Goal: Task Accomplishment & Management: Use online tool/utility

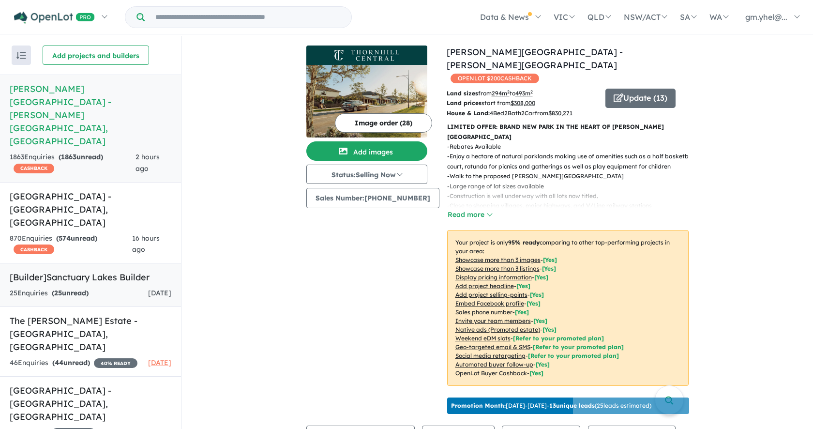
click at [84, 287] on div "25 Enquir ies ( 25 unread)" at bounding box center [49, 293] width 79 height 12
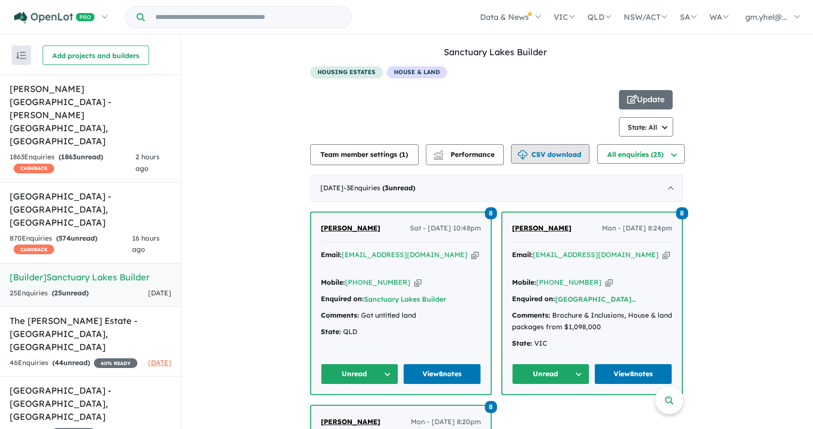
click at [565, 148] on button "CSV download" at bounding box center [550, 153] width 78 height 19
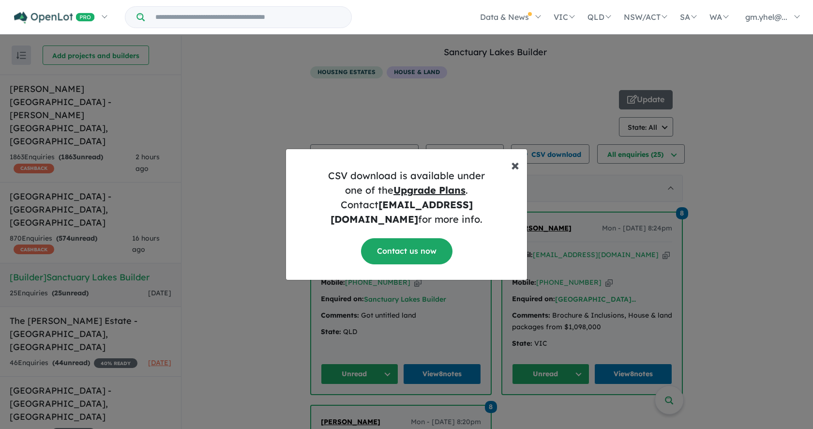
click at [518, 174] on span "×" at bounding box center [515, 164] width 8 height 19
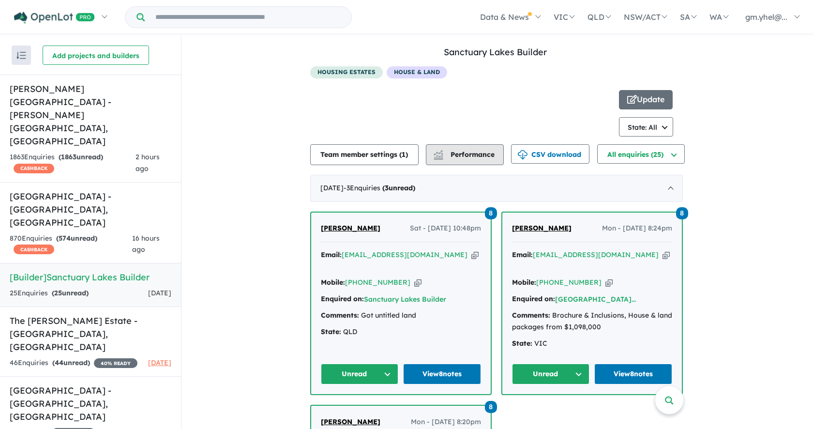
click at [447, 153] on span "Performance" at bounding box center [465, 154] width 60 height 9
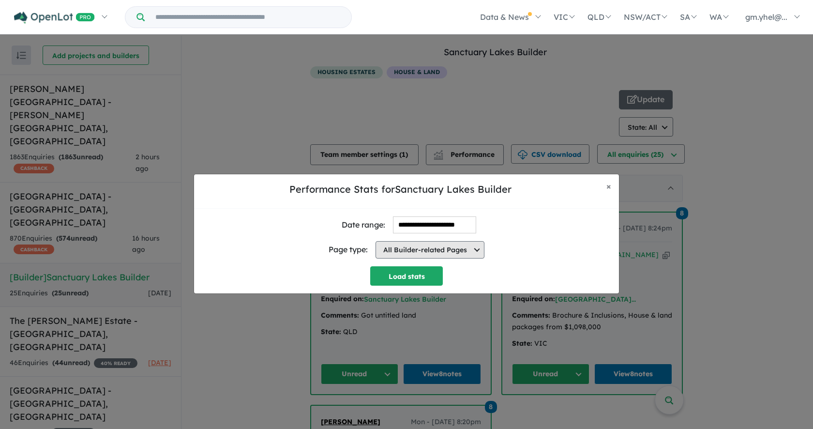
click at [450, 250] on button "All Builder-related Pages" at bounding box center [430, 249] width 109 height 17
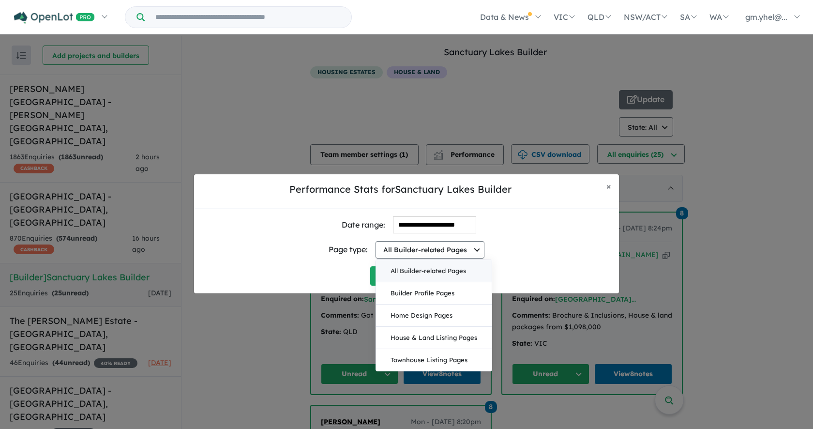
click at [522, 242] on div "Page type: All Builder-related Pages All Builder-related Pages Builder Profile …" at bounding box center [406, 249] width 409 height 33
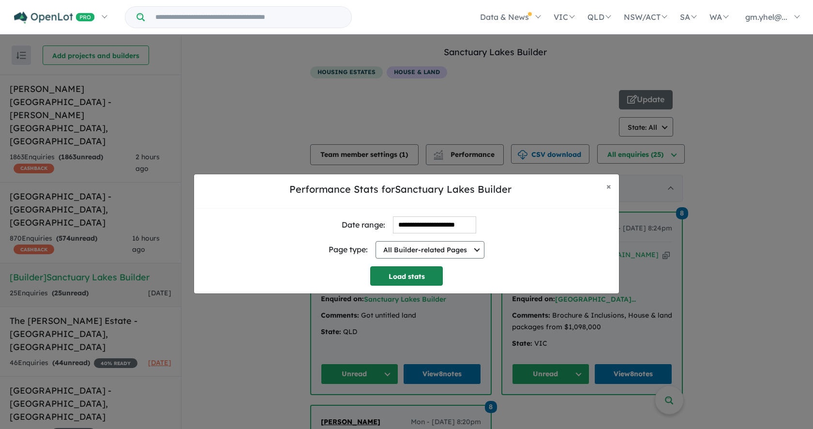
click at [420, 279] on button "Load stats" at bounding box center [406, 275] width 73 height 19
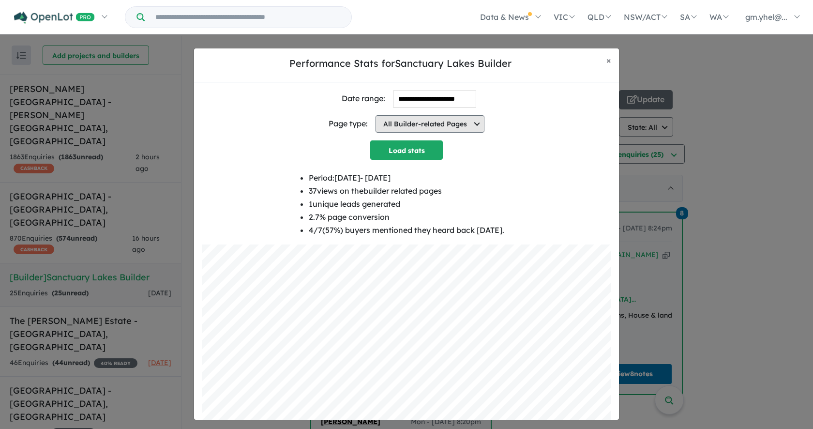
click at [446, 124] on button "All Builder-related Pages" at bounding box center [430, 123] width 109 height 17
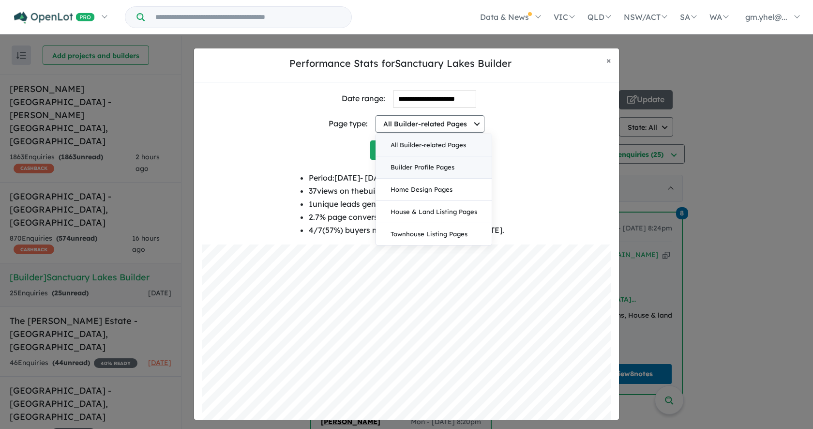
click at [451, 173] on button "Builder Profile Pages" at bounding box center [434, 167] width 116 height 22
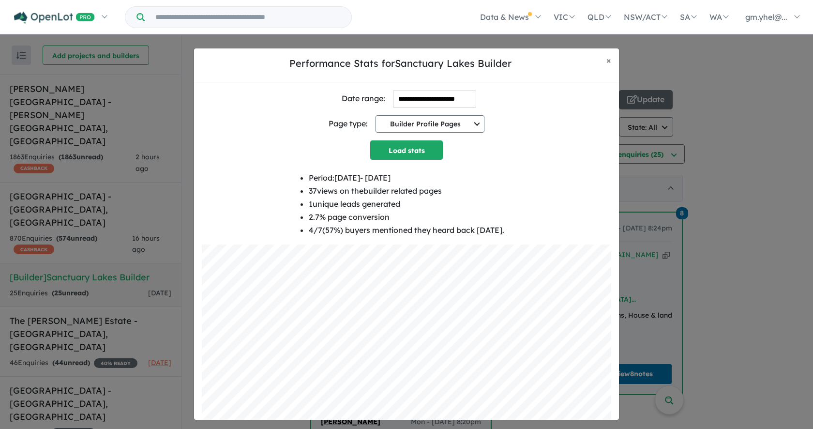
click at [434, 159] on div "**********" at bounding box center [406, 270] width 409 height 359
click at [434, 154] on button "Load stats" at bounding box center [406, 149] width 73 height 19
click at [437, 121] on button "Builder Profile Pages" at bounding box center [430, 123] width 109 height 17
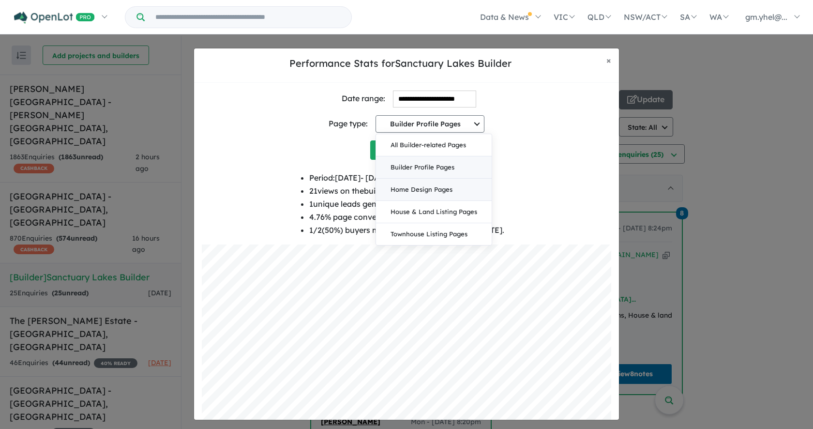
click at [432, 193] on button "Home Design Pages" at bounding box center [434, 190] width 116 height 22
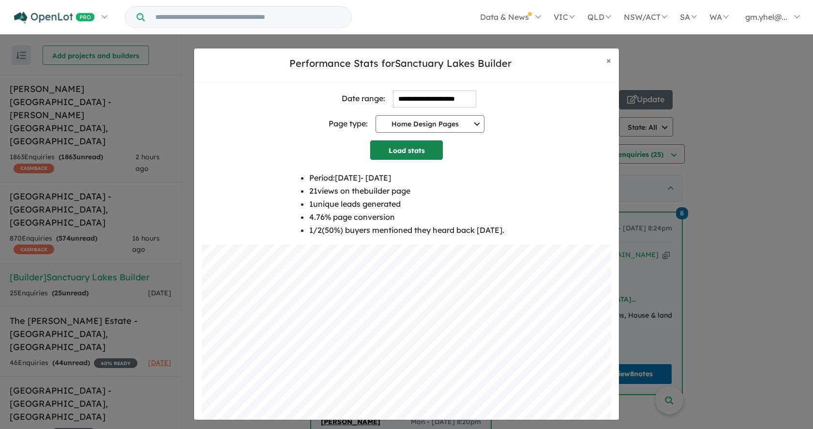
click at [428, 152] on button "Load stats" at bounding box center [406, 149] width 73 height 19
click at [438, 121] on button "Home Design Pages" at bounding box center [430, 123] width 109 height 17
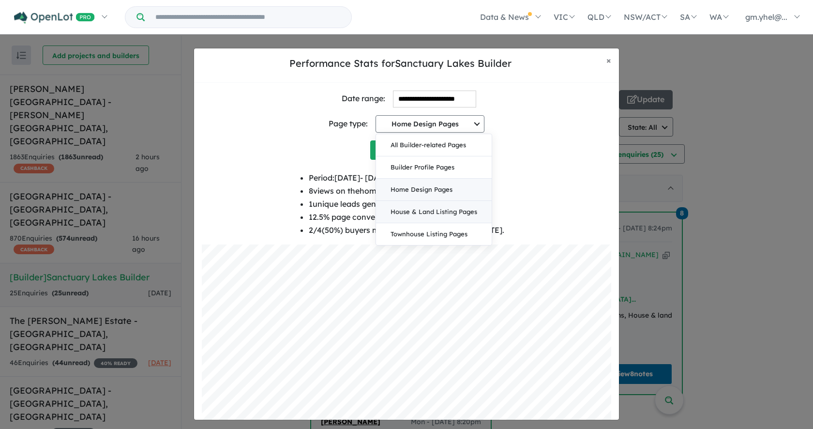
click at [438, 209] on button "House & Land Listing Pages" at bounding box center [434, 212] width 116 height 22
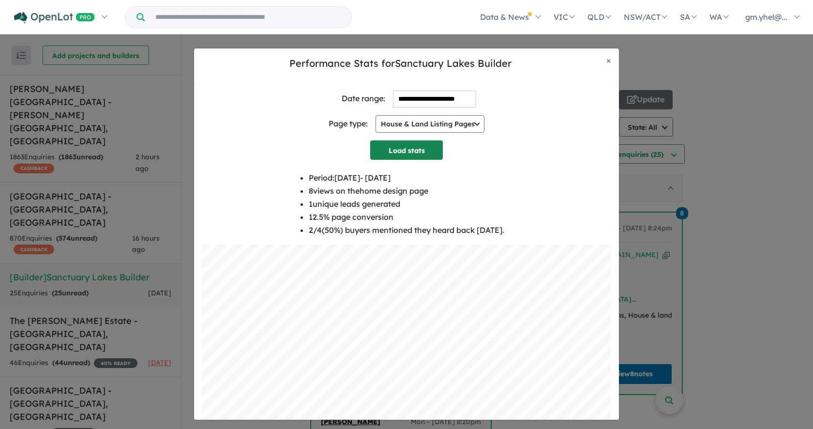
click at [414, 159] on button "Load stats" at bounding box center [406, 149] width 73 height 19
click at [423, 127] on button "House & Land Listing Pages" at bounding box center [430, 123] width 109 height 17
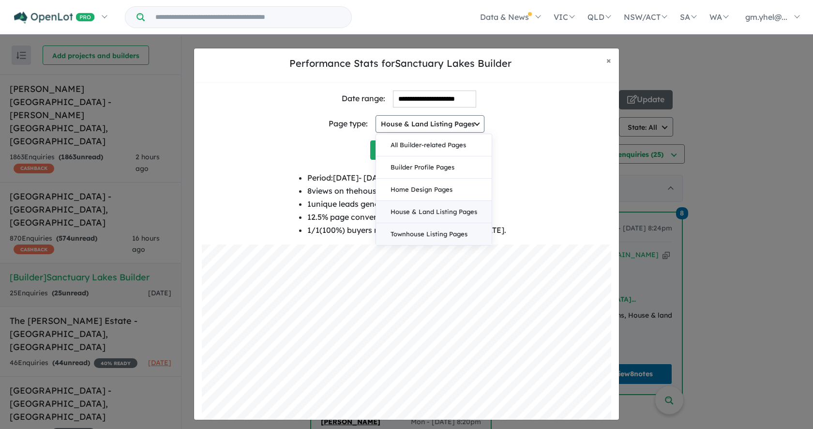
click at [427, 228] on button "Townhouse Listing Pages" at bounding box center [434, 234] width 116 height 22
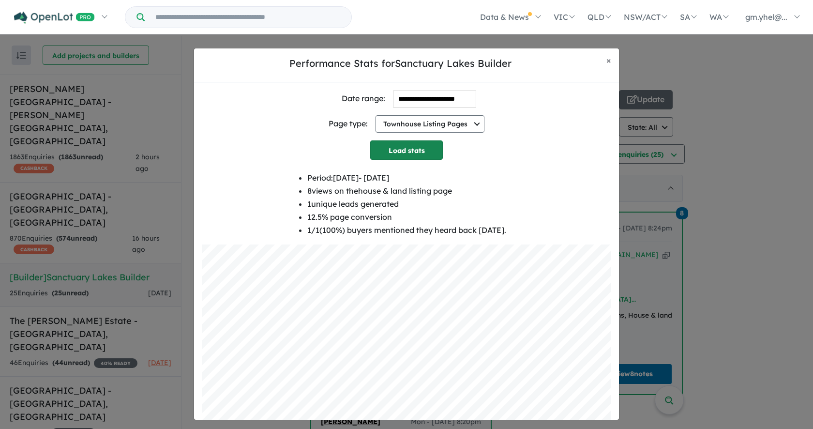
click at [425, 151] on button "Load stats" at bounding box center [406, 149] width 73 height 19
